Goal: Connect with others: Connect with others

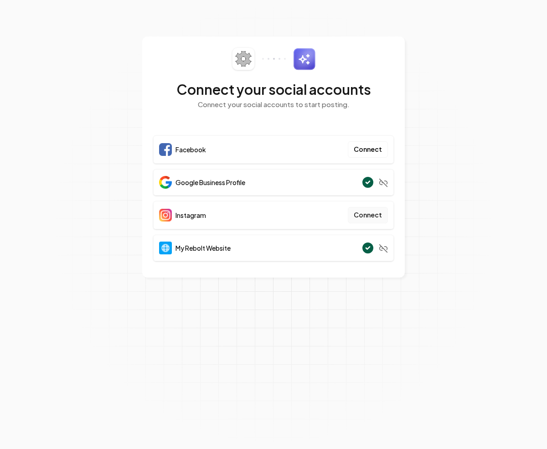
click at [371, 213] on button "Connect" at bounding box center [368, 215] width 40 height 16
click at [364, 151] on button "Connect" at bounding box center [368, 149] width 40 height 16
click at [370, 214] on button "Connect" at bounding box center [368, 215] width 40 height 16
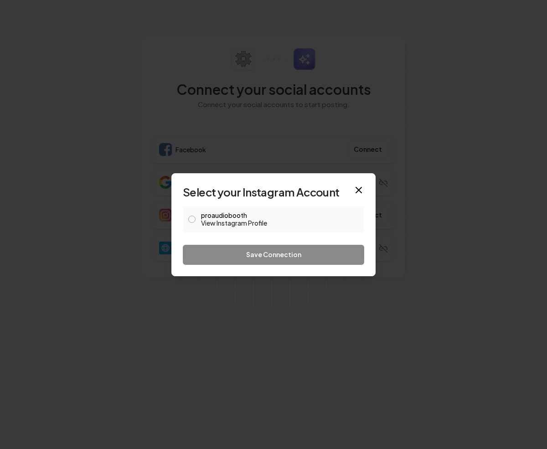
click at [194, 218] on button "proaudiobooth View Instagram Profile" at bounding box center [191, 219] width 7 height 7
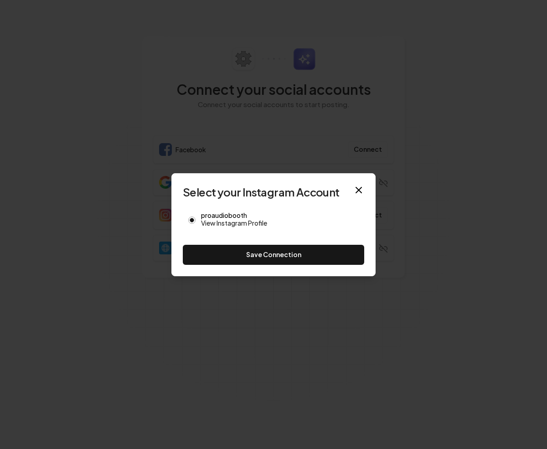
click at [258, 257] on button "Save Connection" at bounding box center [273, 255] width 181 height 20
